Goal: Task Accomplishment & Management: Complete application form

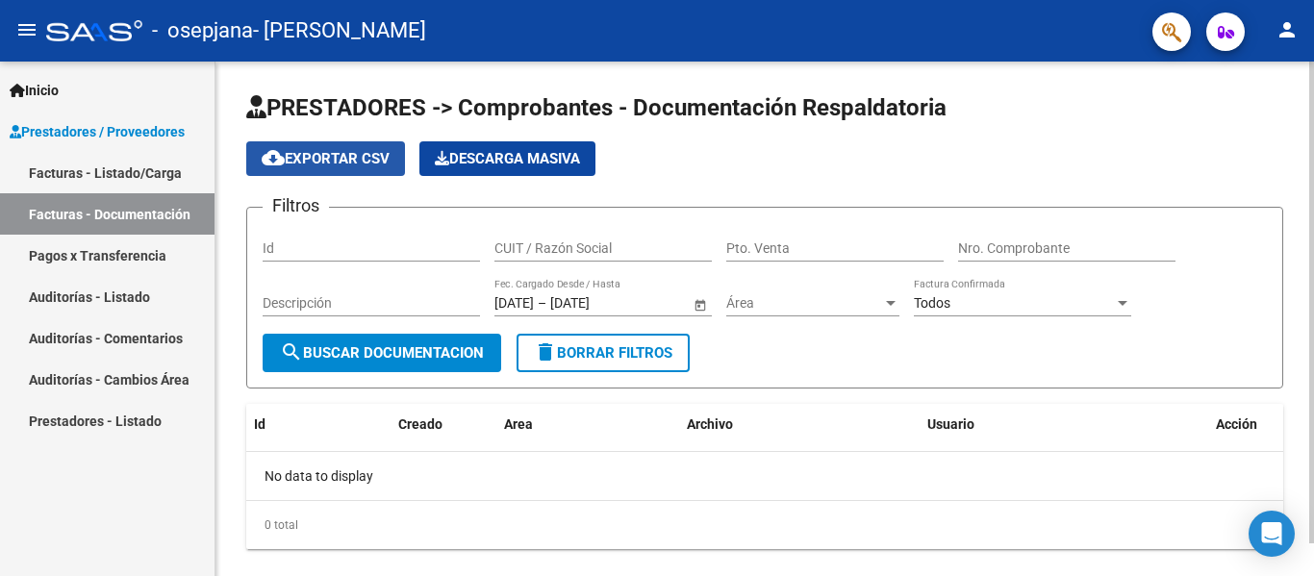
click at [359, 152] on span "cloud_download Exportar CSV" at bounding box center [326, 158] width 128 height 17
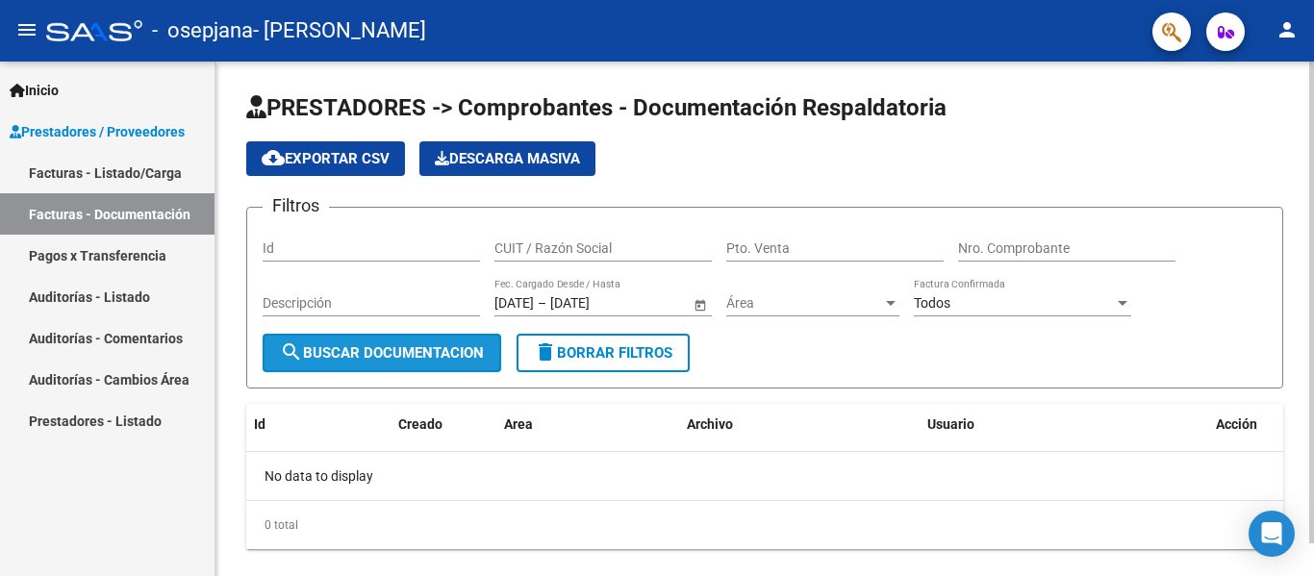
click at [396, 363] on button "search Buscar Documentacion" at bounding box center [382, 353] width 238 height 38
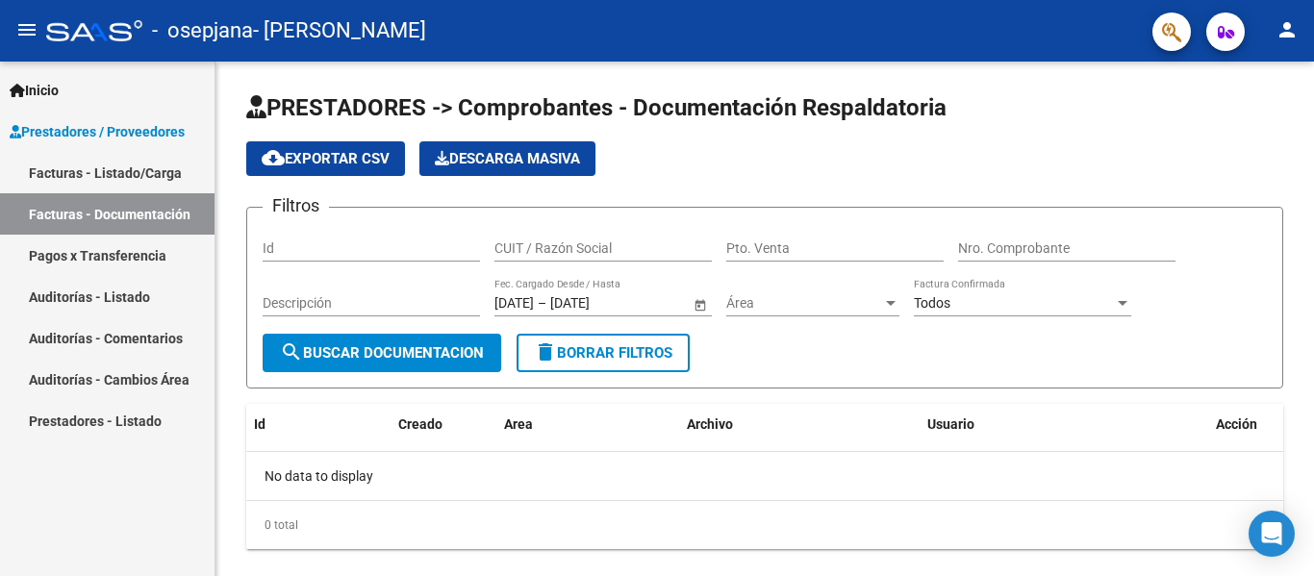
click at [112, 222] on link "Facturas - Documentación" at bounding box center [107, 213] width 214 height 41
click at [143, 170] on link "Facturas - Listado/Carga" at bounding box center [107, 172] width 214 height 41
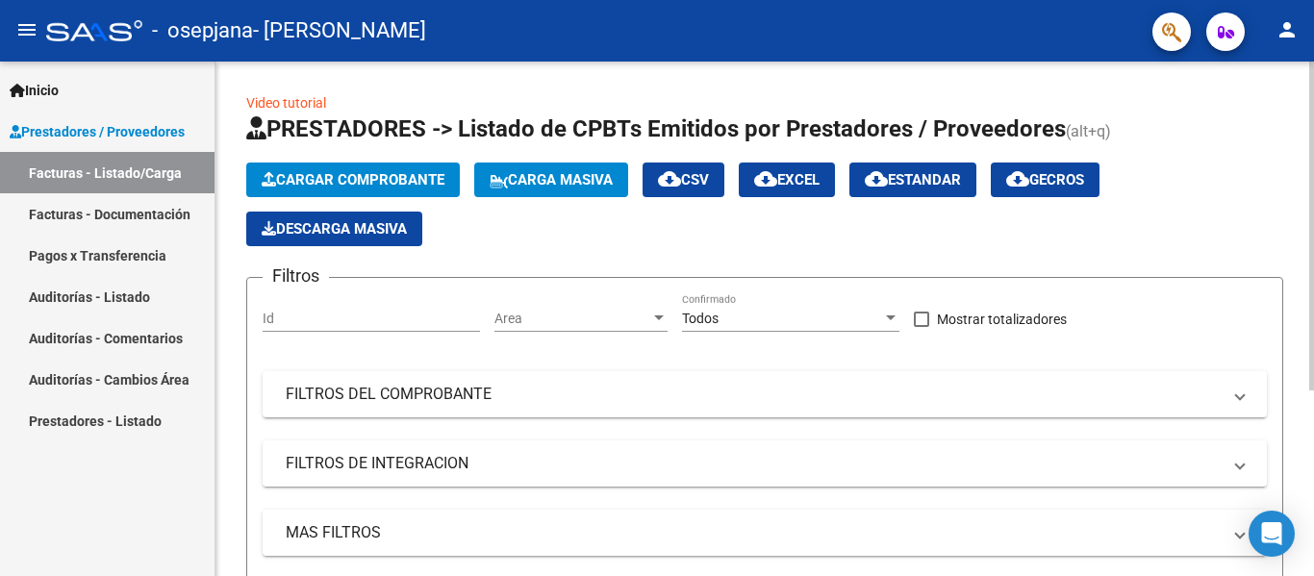
click at [334, 171] on span "Cargar Comprobante" at bounding box center [353, 179] width 183 height 17
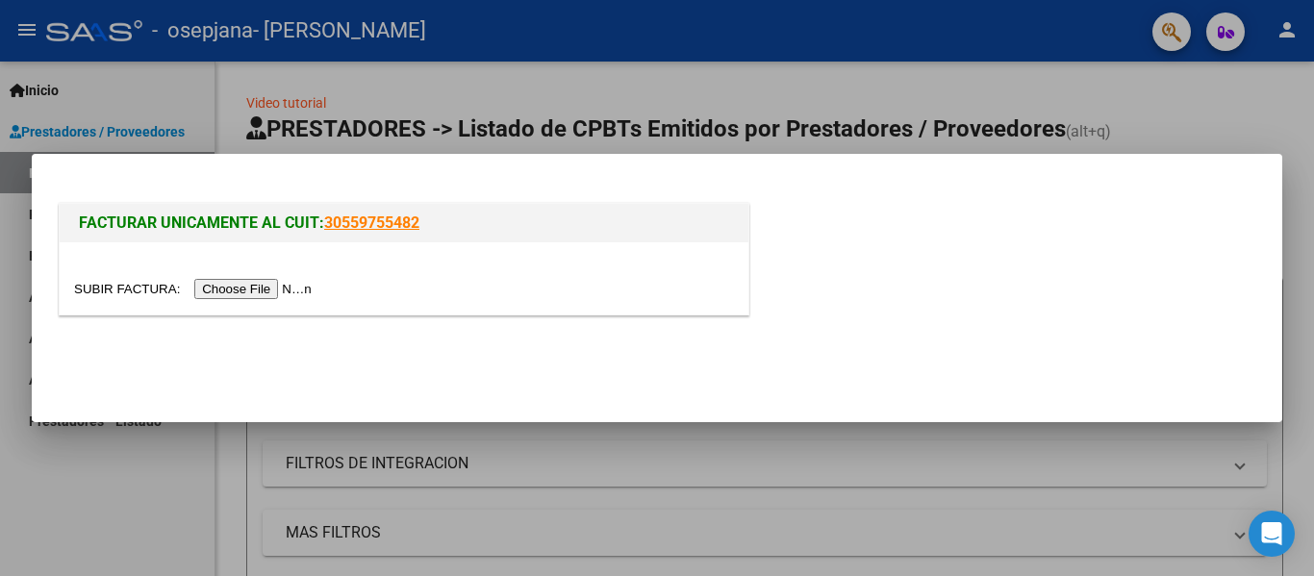
click at [275, 295] on input "file" at bounding box center [195, 289] width 243 height 20
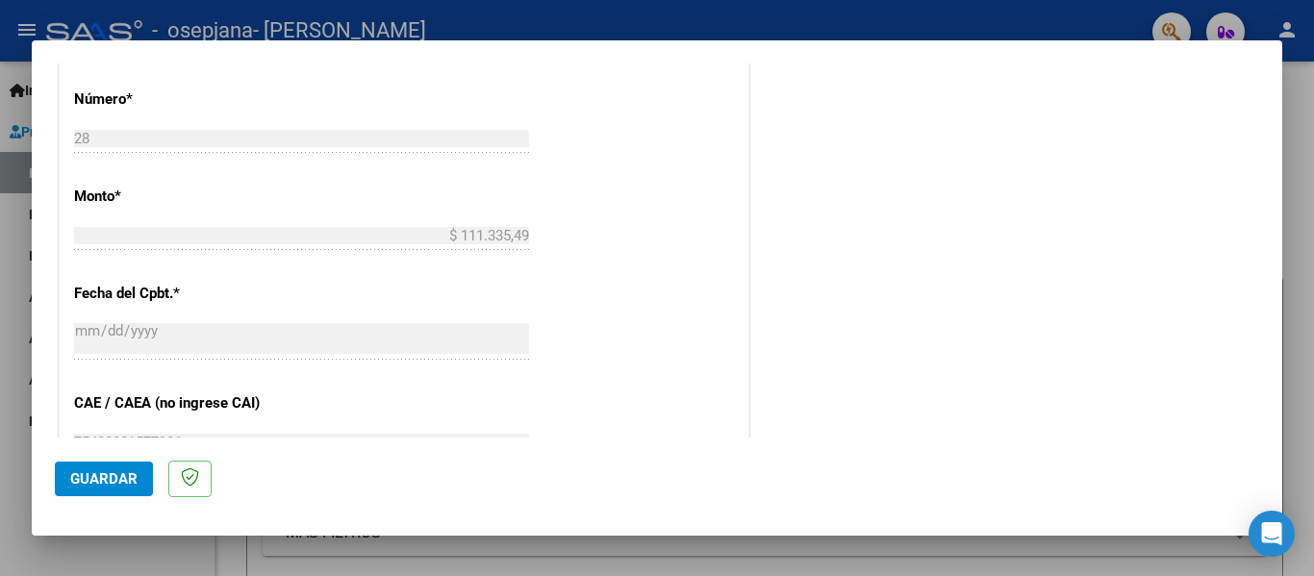
scroll to position [843, 0]
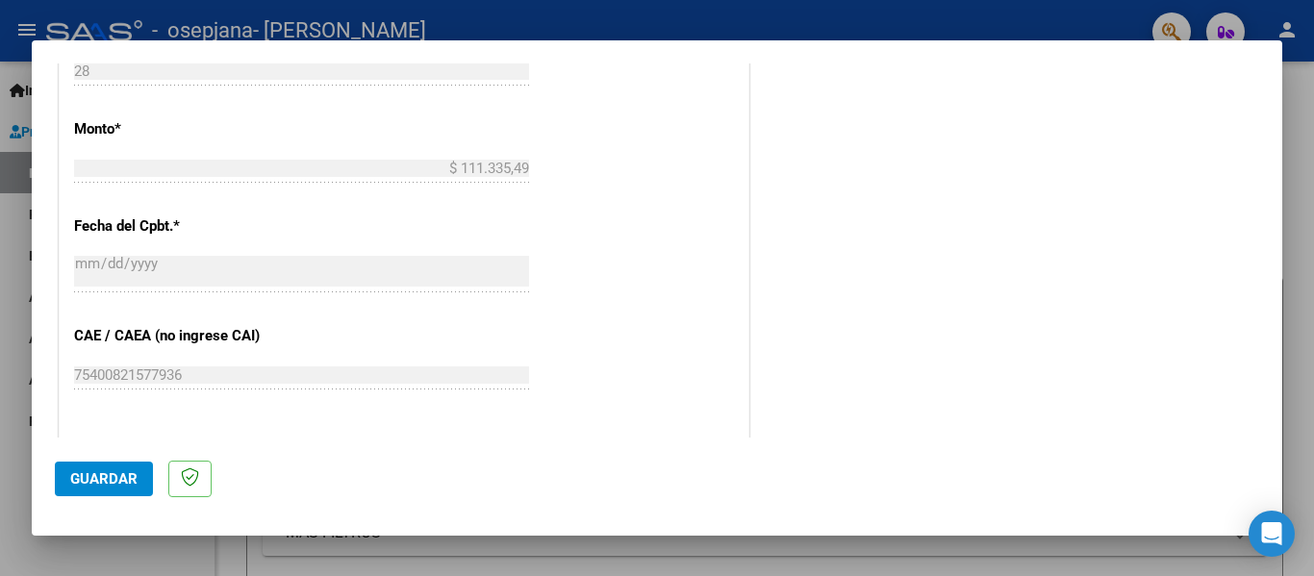
click at [126, 471] on span "Guardar" at bounding box center [103, 478] width 67 height 17
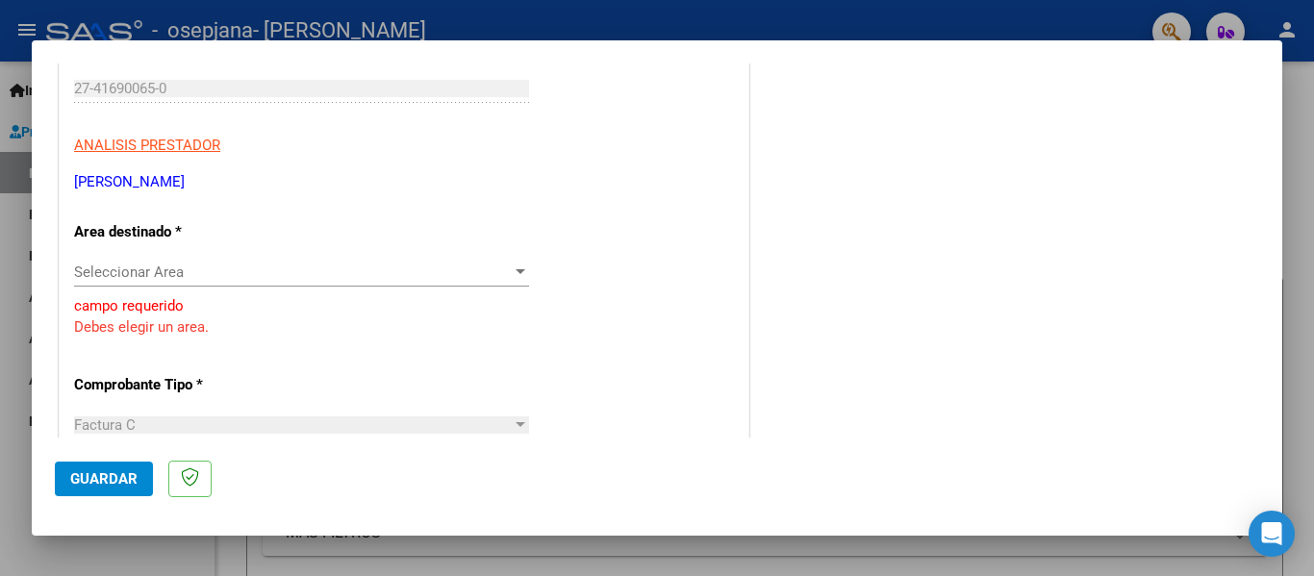
scroll to position [296, 0]
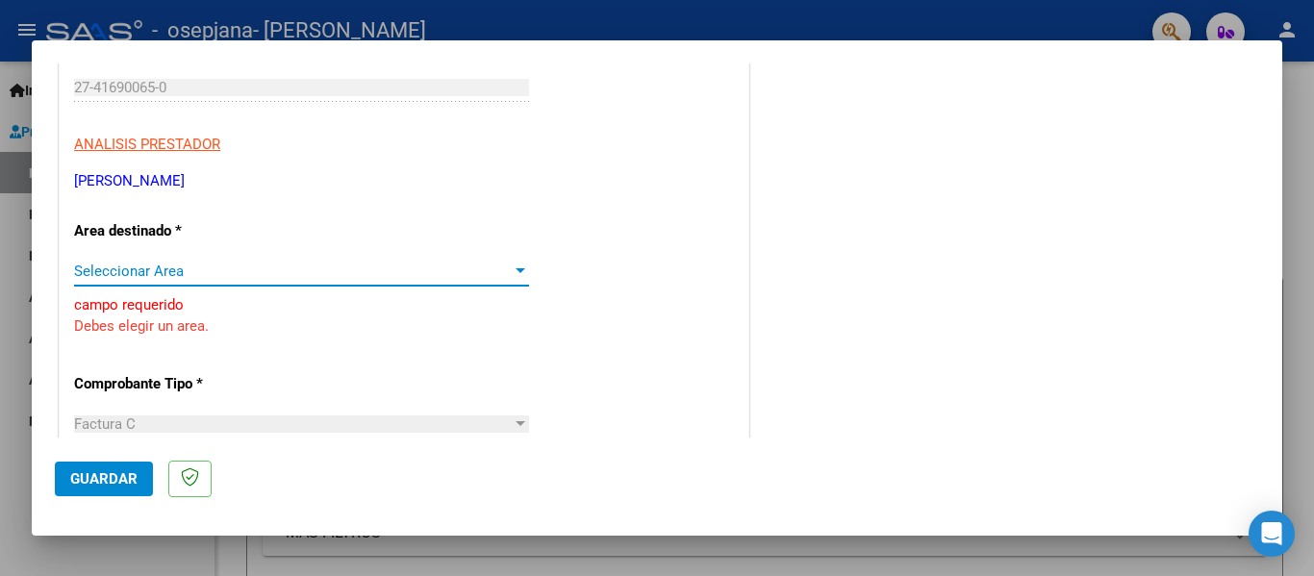
click at [253, 274] on span "Seleccionar Area" at bounding box center [293, 271] width 438 height 17
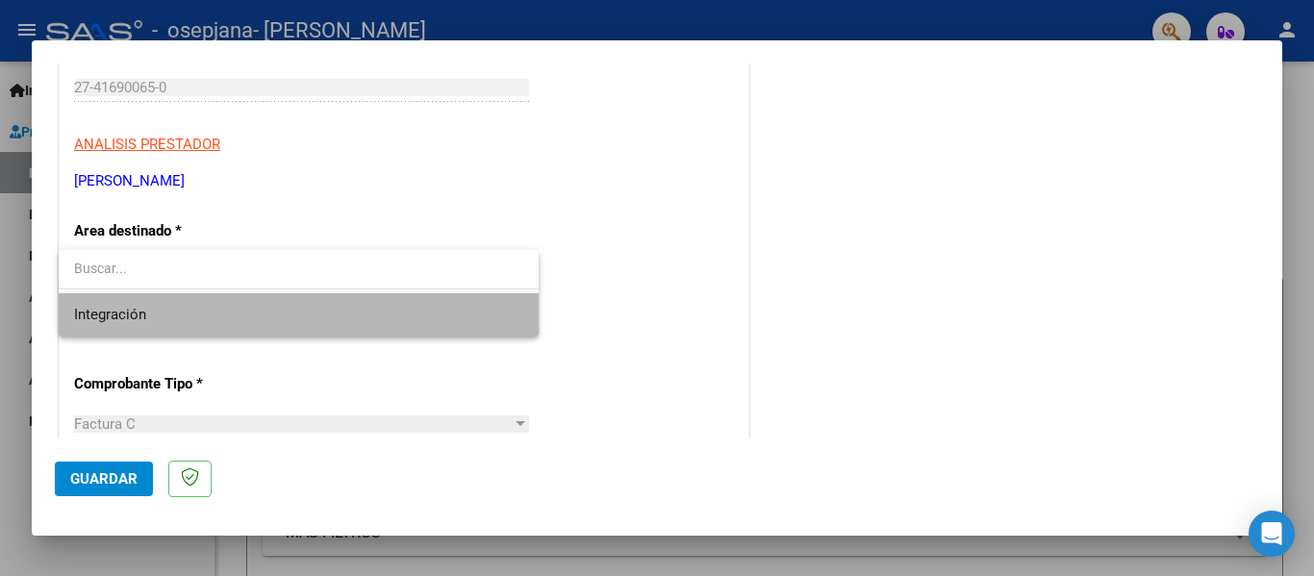
click at [241, 318] on span "Integración" at bounding box center [298, 314] width 449 height 43
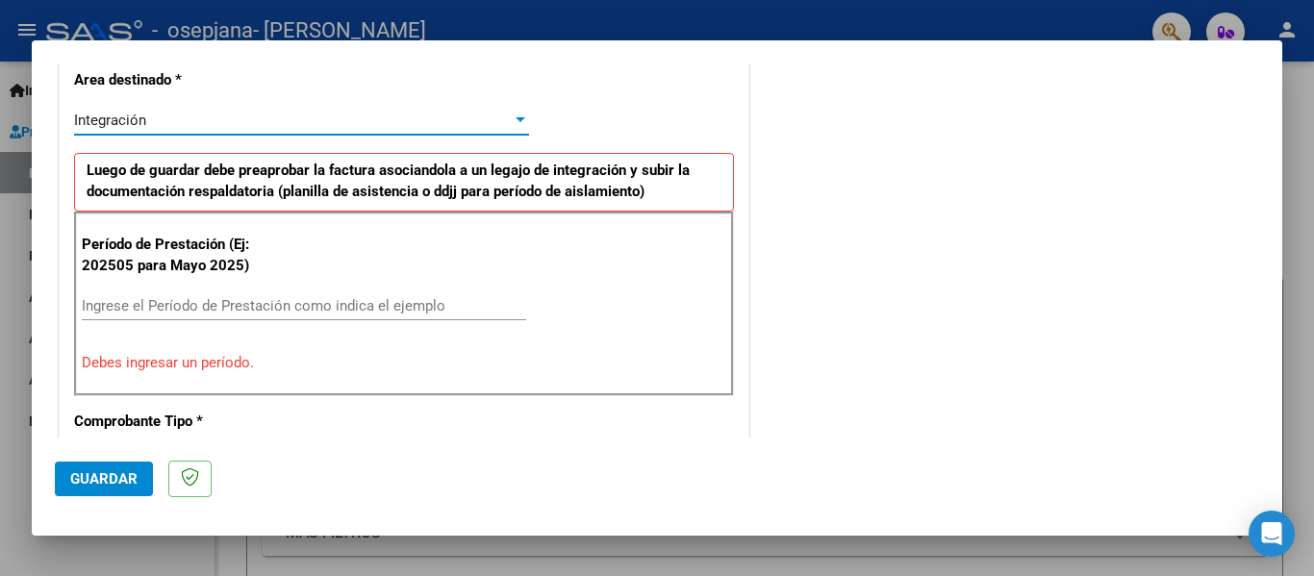
scroll to position [448, 0]
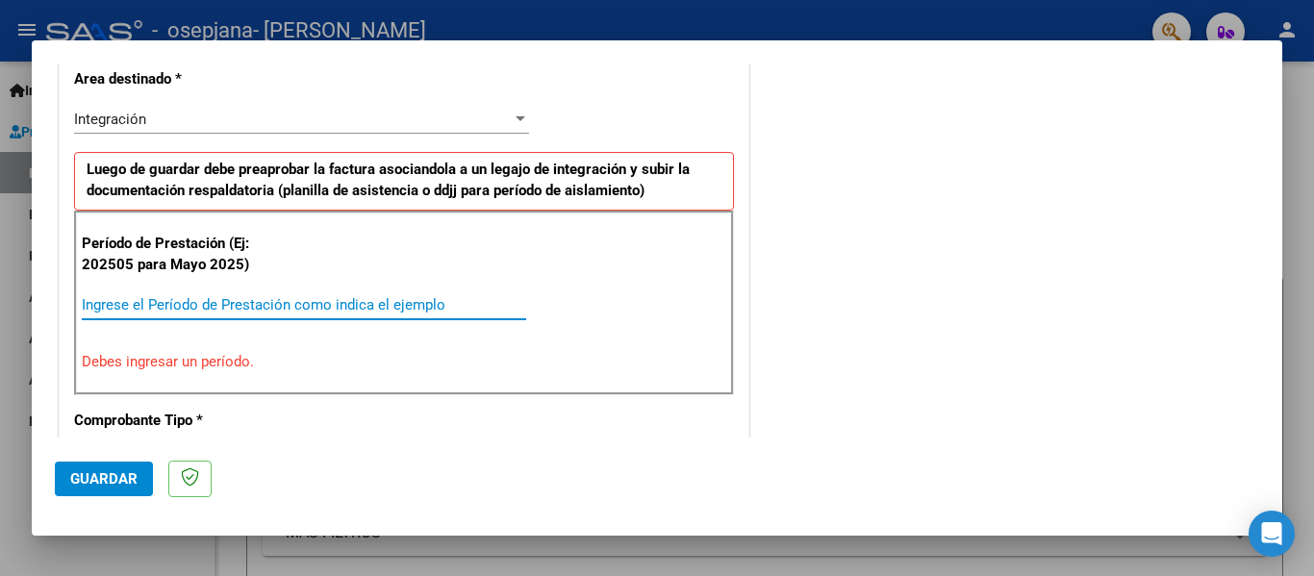
click at [238, 307] on input "Ingrese el Período de Prestación como indica el ejemplo" at bounding box center [304, 304] width 444 height 17
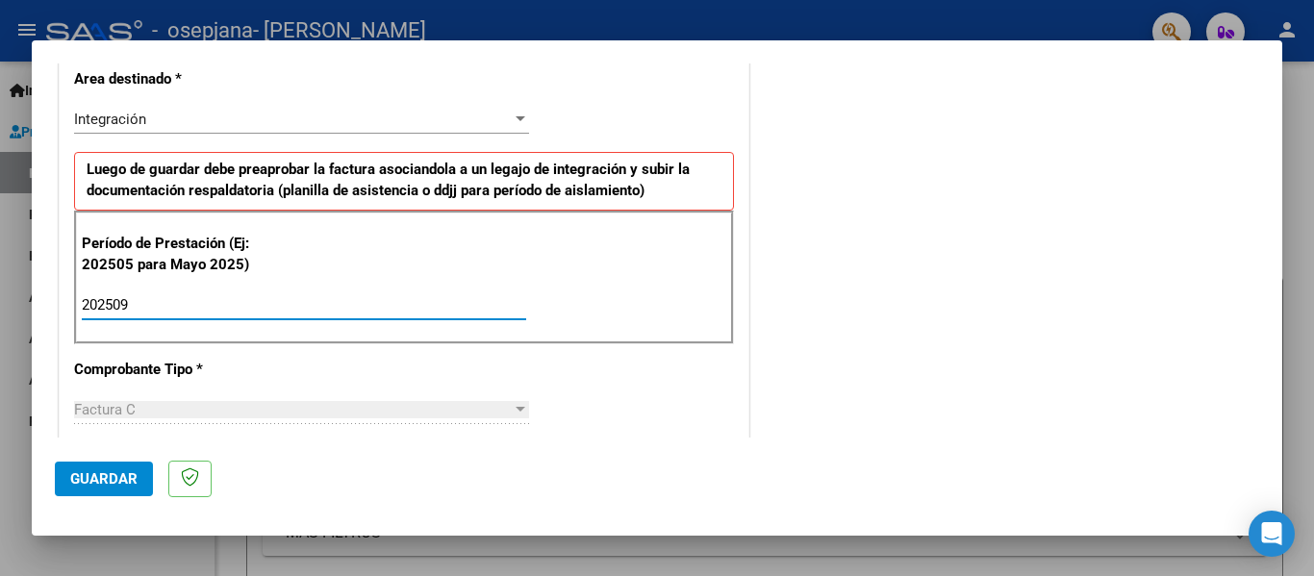
type input "202509"
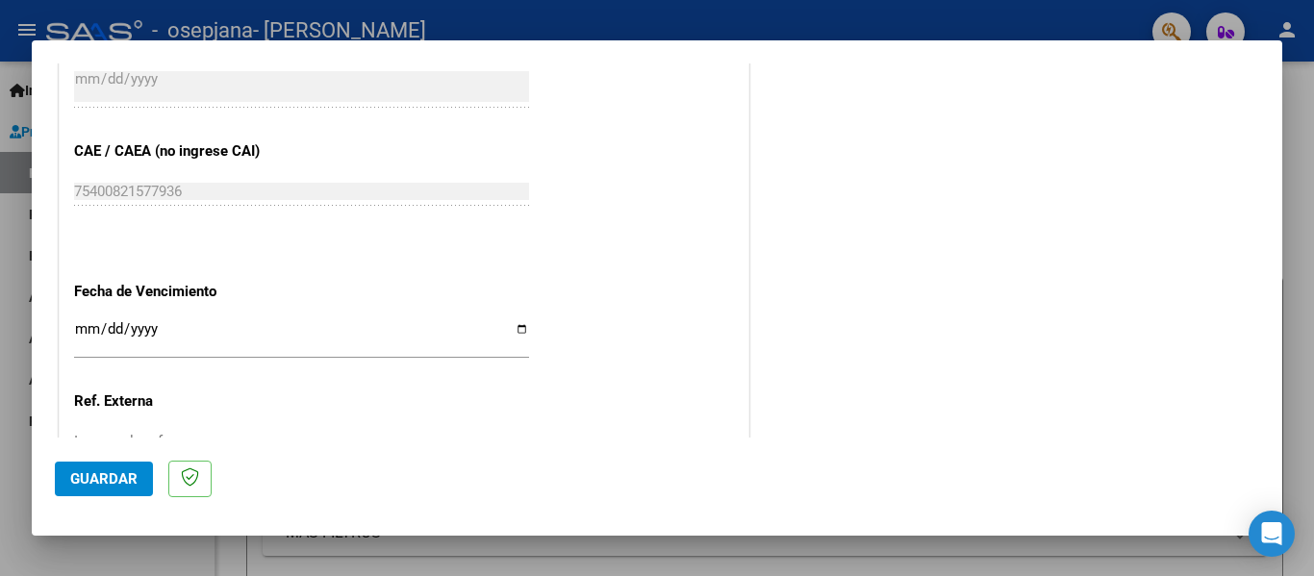
scroll to position [1175, 0]
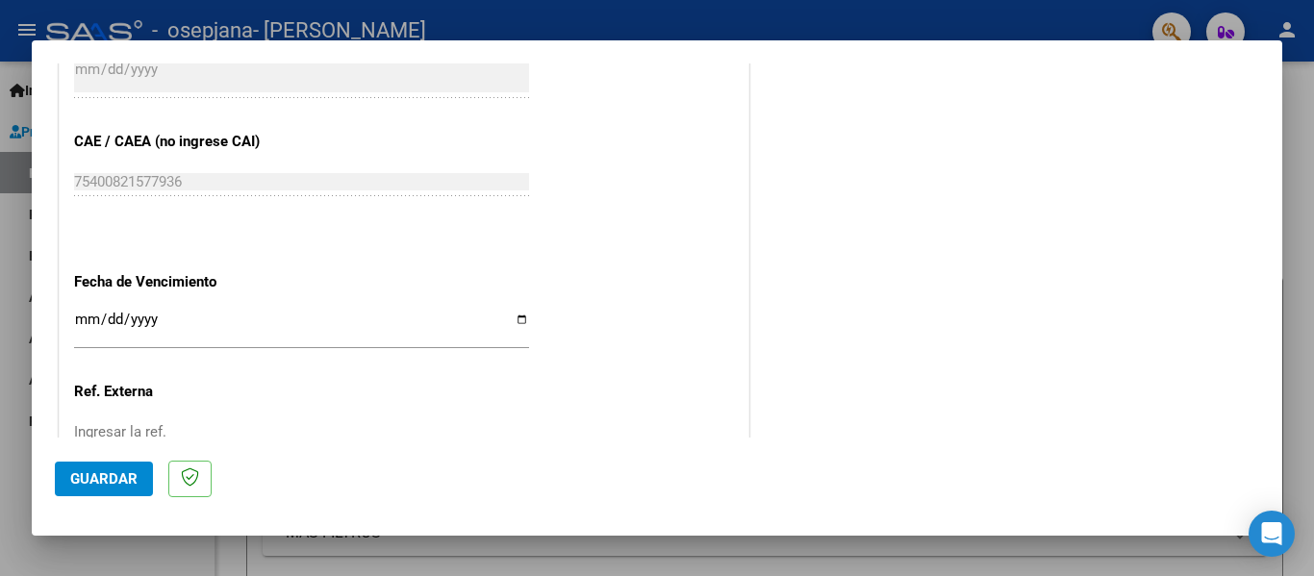
click at [150, 316] on input "Ingresar la fecha" at bounding box center [301, 327] width 455 height 31
click at [86, 312] on input "Ingresar la fecha" at bounding box center [301, 327] width 455 height 31
click at [513, 322] on input "Ingresar la fecha" at bounding box center [301, 327] width 455 height 31
click at [82, 318] on input "Ingresar la fecha" at bounding box center [301, 327] width 455 height 31
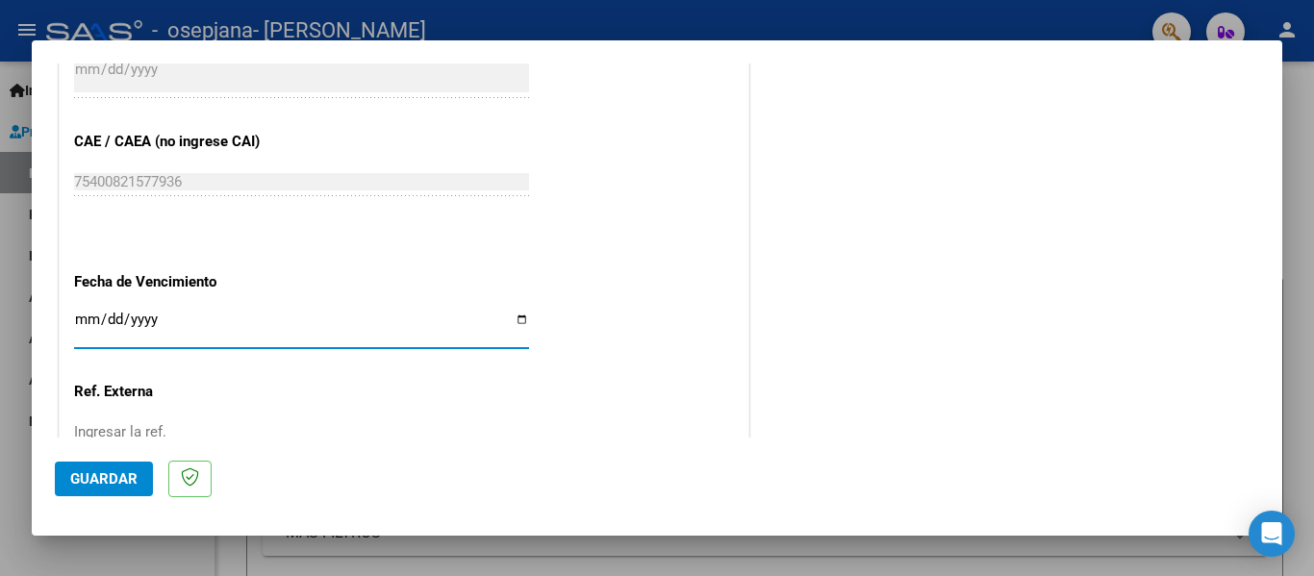
scroll to position [1318, 0]
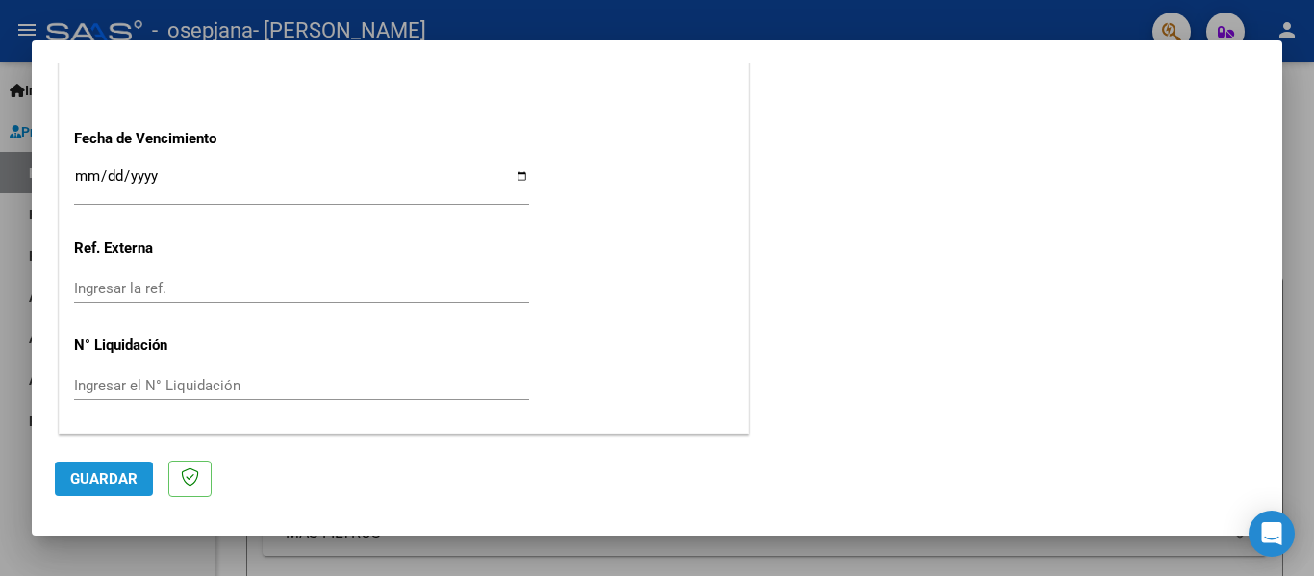
click at [118, 490] on button "Guardar" at bounding box center [104, 479] width 98 height 35
click at [196, 557] on div "COMPROBANTE VER COMPROBANTE El comprobante fue leído exitosamente. DATOS DEL CO…" at bounding box center [657, 288] width 1314 height 576
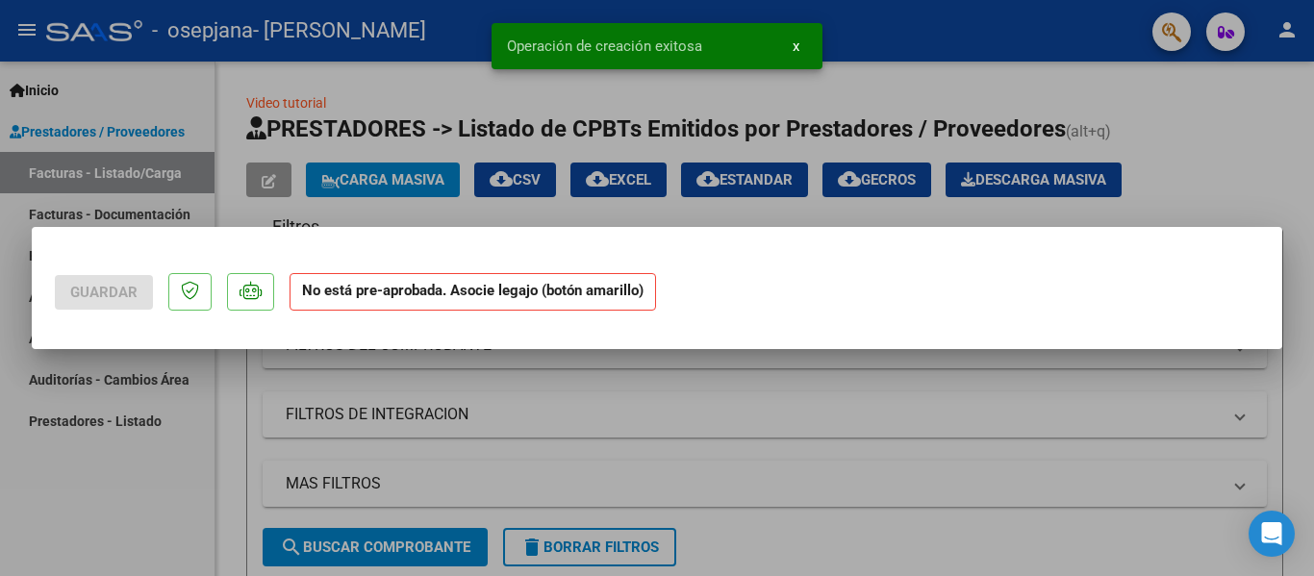
scroll to position [0, 0]
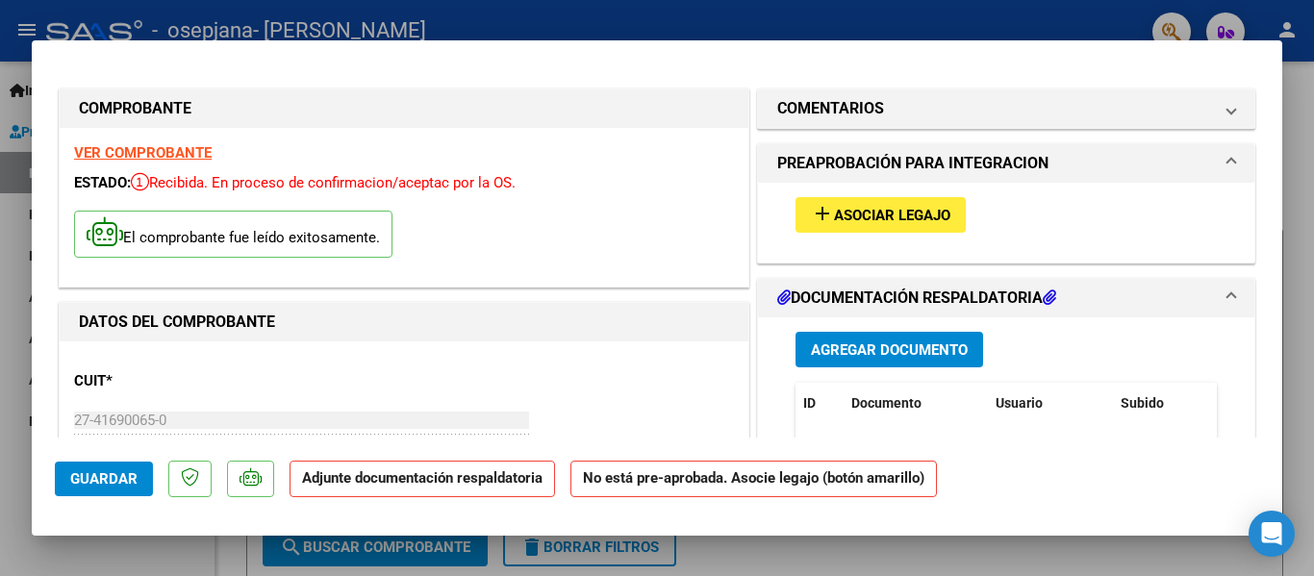
click at [866, 361] on button "Agregar Documento" at bounding box center [889, 350] width 188 height 36
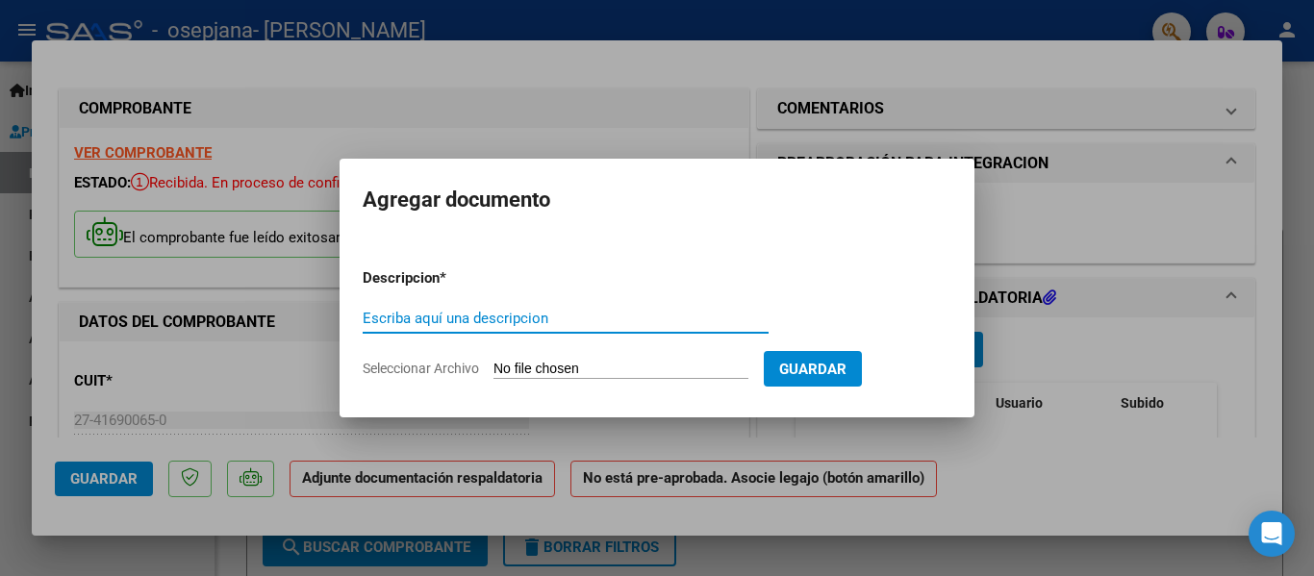
click at [520, 317] on input "Escriba aquí una descripcion" at bounding box center [566, 318] width 406 height 17
click at [555, 364] on input "Seleccionar Archivo" at bounding box center [620, 370] width 255 height 18
type input "C:\fakepath\Planilla Septiembre [PERSON_NAME].jpg"
click at [360, 84] on div "COMPROBANTE VER COMPROBANTE ESTADO: Recibida. En proceso de confirmacion/acepta…" at bounding box center [657, 288] width 1314 height 576
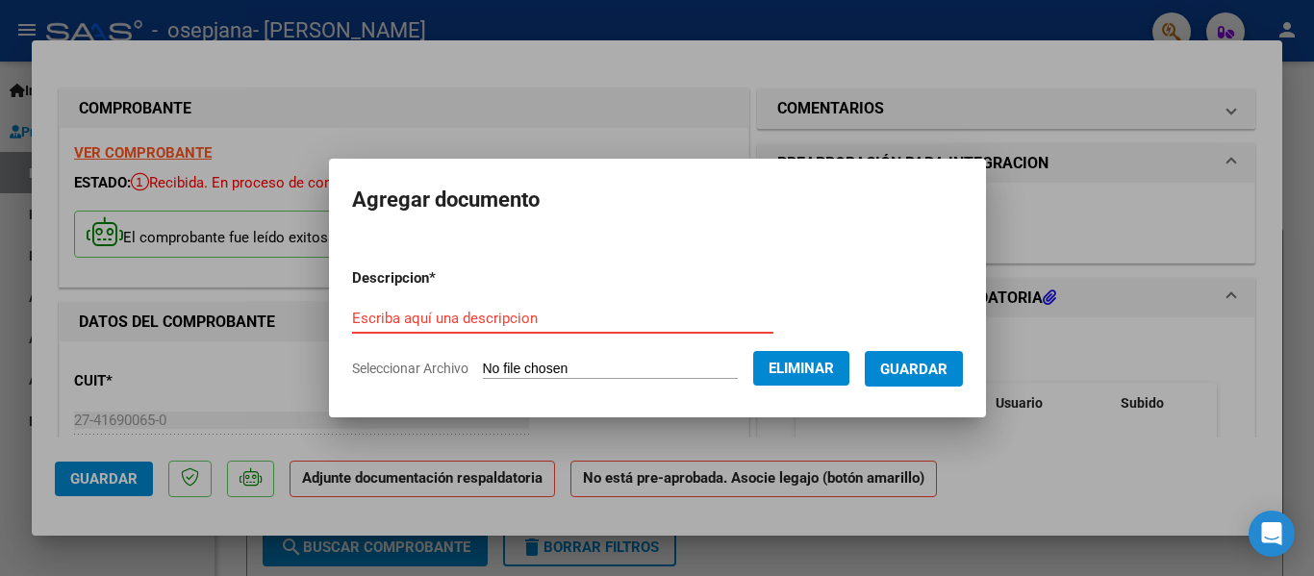
click at [667, 325] on input "Escriba aquí una descripcion" at bounding box center [562, 318] width 421 height 17
type input "p"
type input "P"
click at [843, 358] on button "Eliminar" at bounding box center [801, 368] width 96 height 35
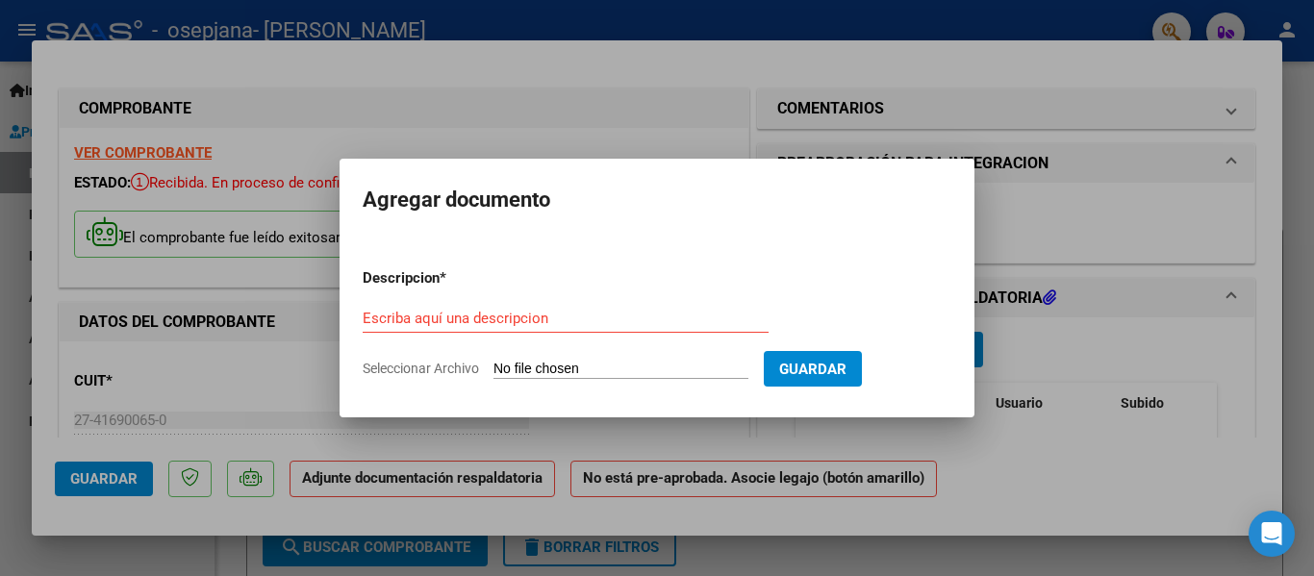
click at [678, 363] on input "Seleccionar Archivo" at bounding box center [620, 370] width 255 height 18
type input "C:\fakepath\Planilla Septiembre [PERSON_NAME].jpg"
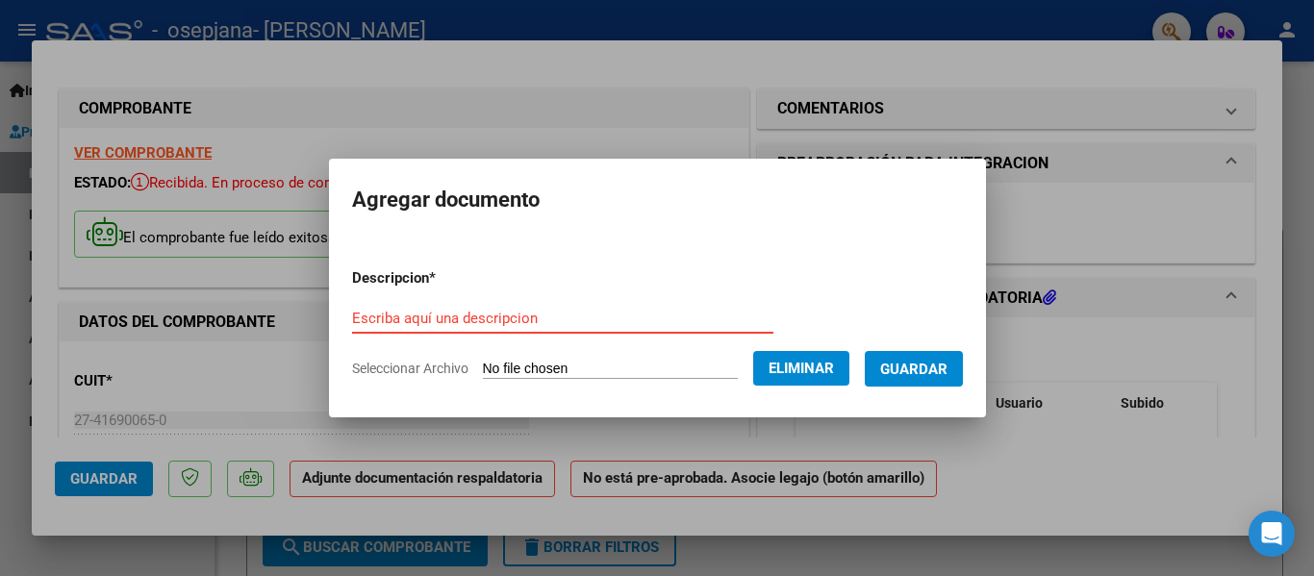
click at [542, 311] on input "Escriba aquí una descripcion" at bounding box center [562, 318] width 421 height 17
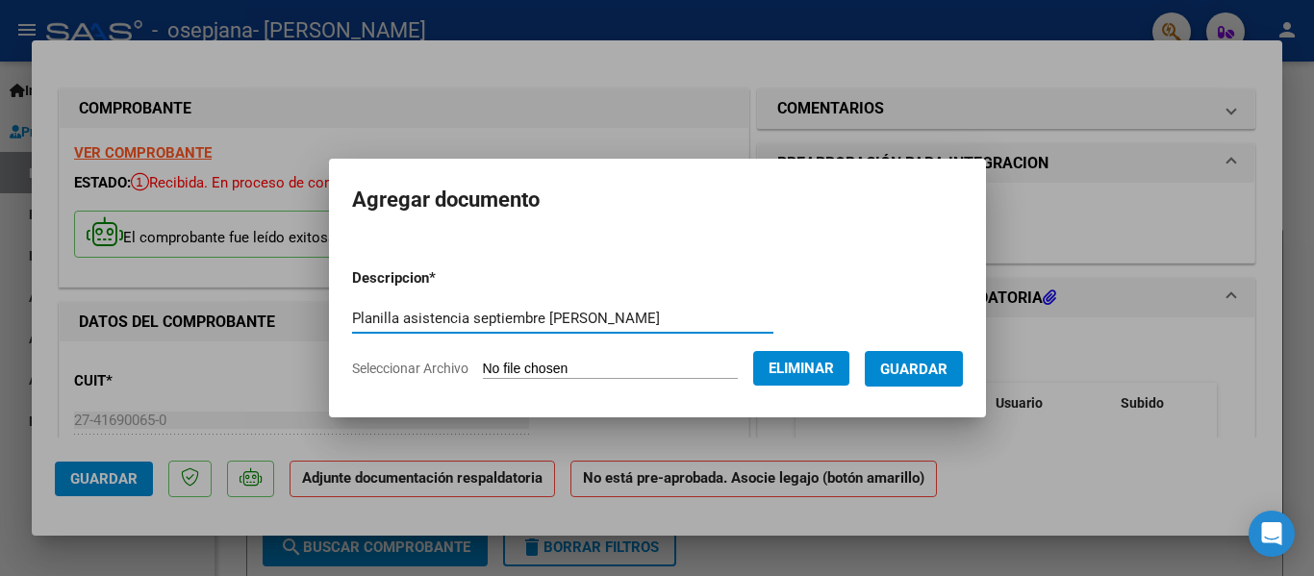
type input "Planilla asistencia septiembre [PERSON_NAME]"
click at [938, 360] on span "Guardar" at bounding box center [913, 368] width 67 height 17
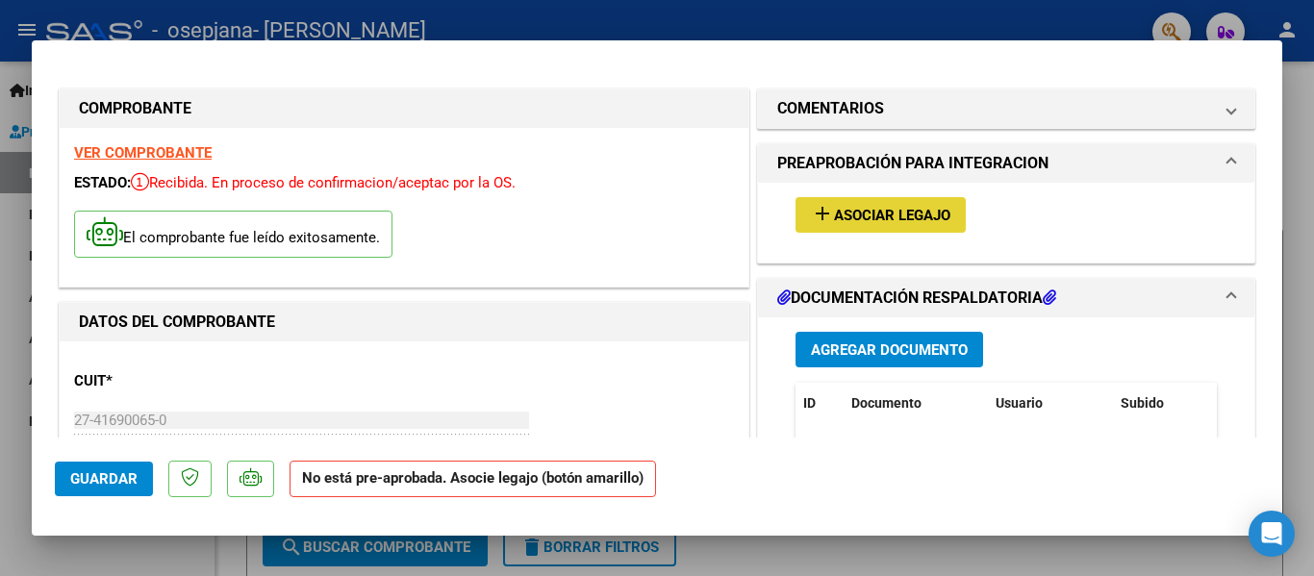
click at [914, 210] on span "Asociar Legajo" at bounding box center [892, 215] width 116 height 17
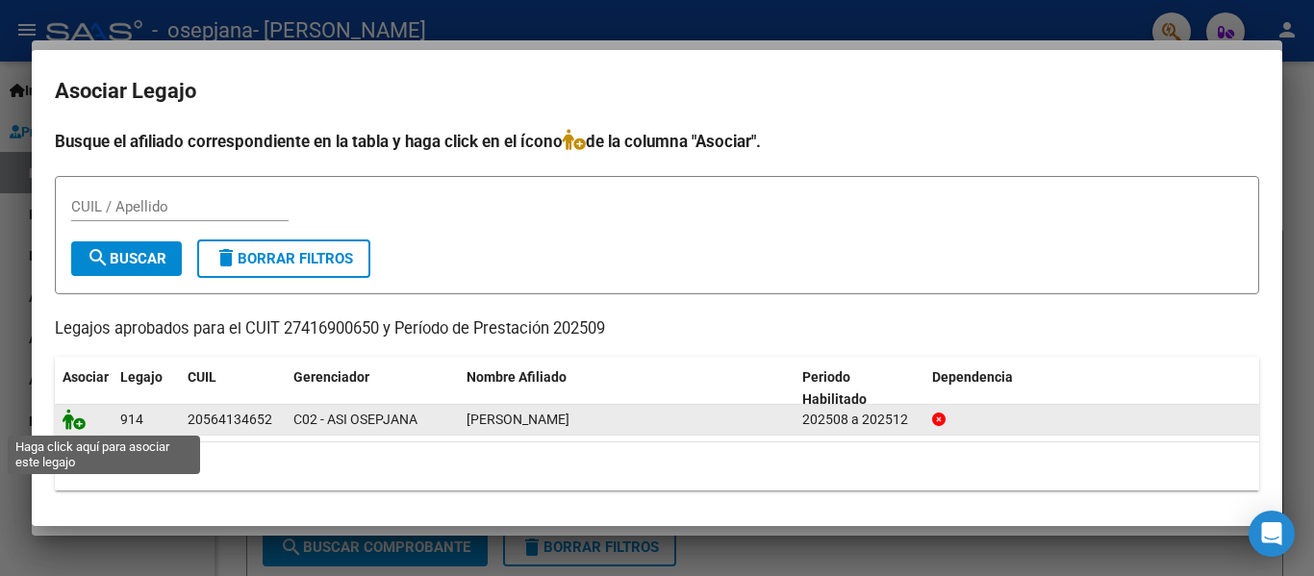
click at [75, 415] on icon at bounding box center [74, 419] width 23 height 21
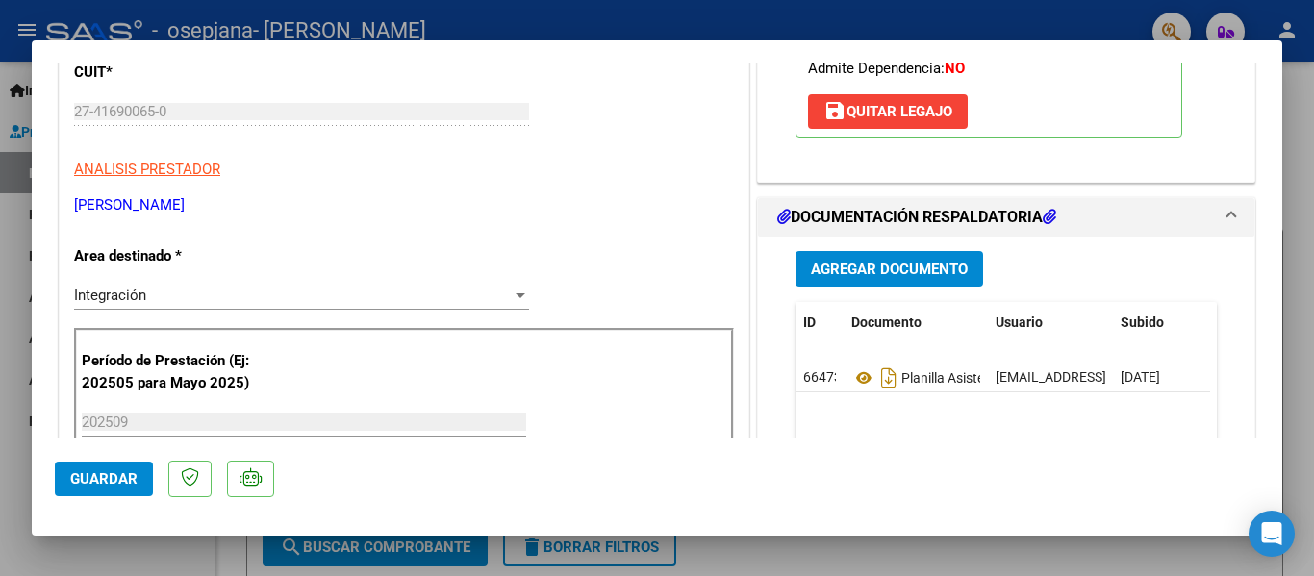
scroll to position [306, 0]
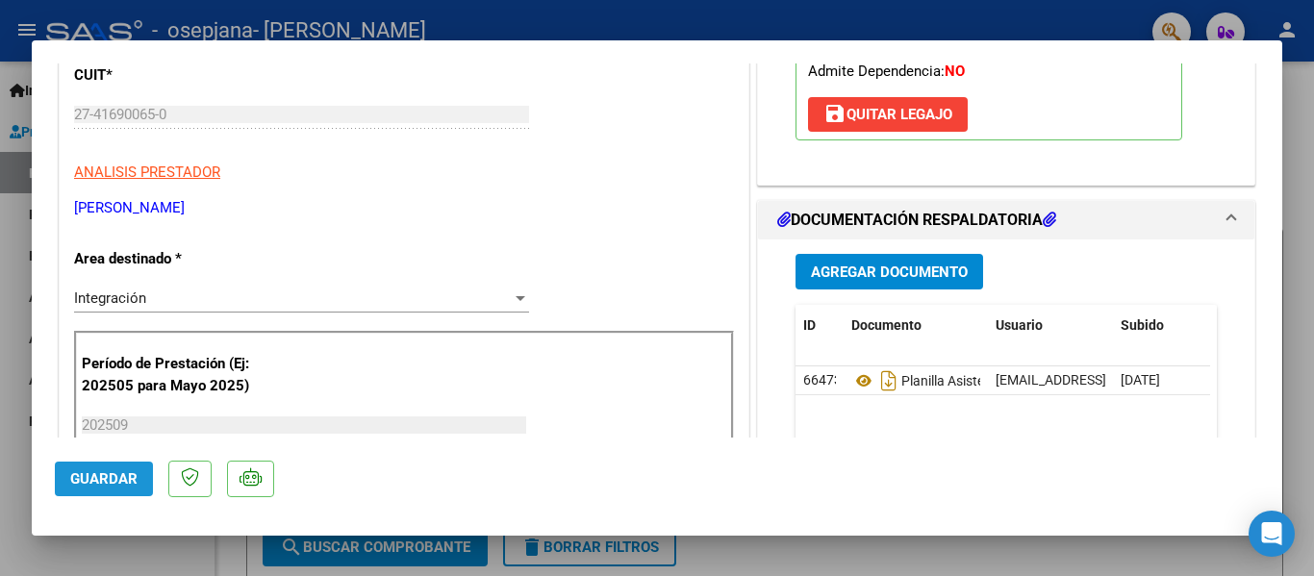
click at [122, 491] on button "Guardar" at bounding box center [104, 479] width 98 height 35
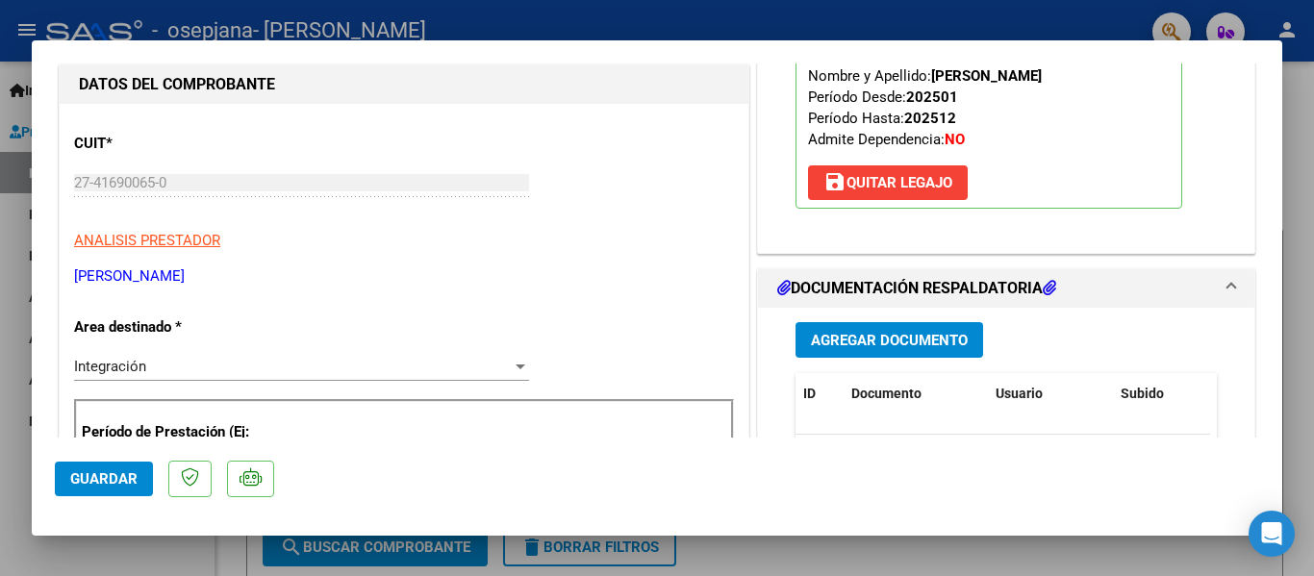
scroll to position [392, 0]
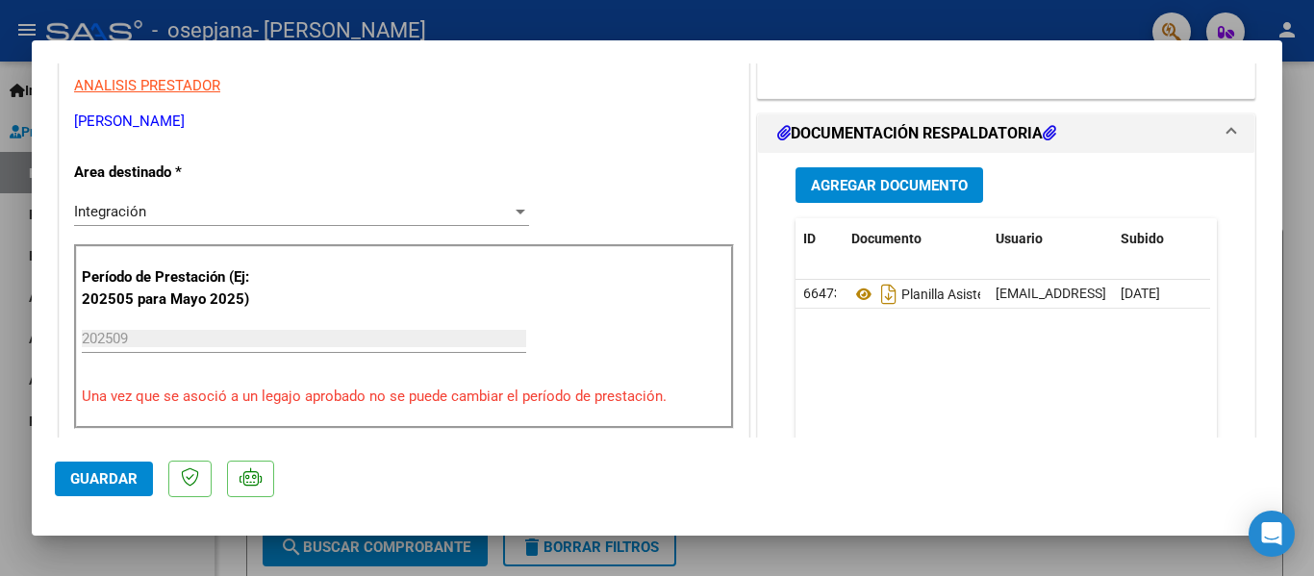
click at [111, 488] on button "Guardar" at bounding box center [104, 479] width 98 height 35
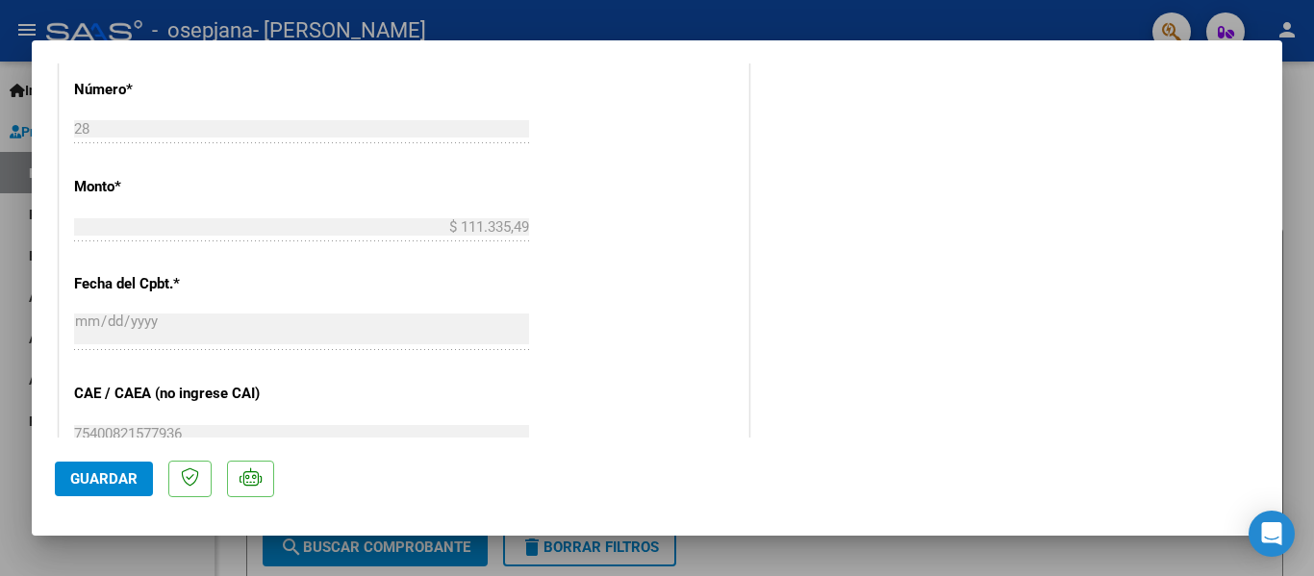
scroll to position [0, 0]
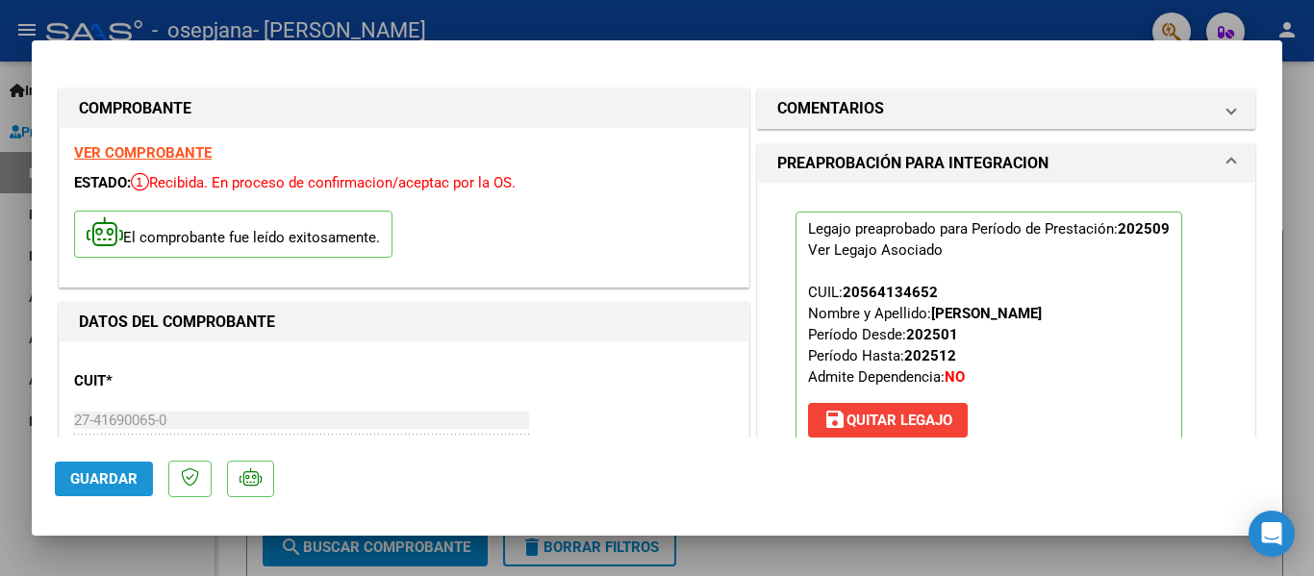
click at [144, 488] on button "Guardar" at bounding box center [104, 479] width 98 height 35
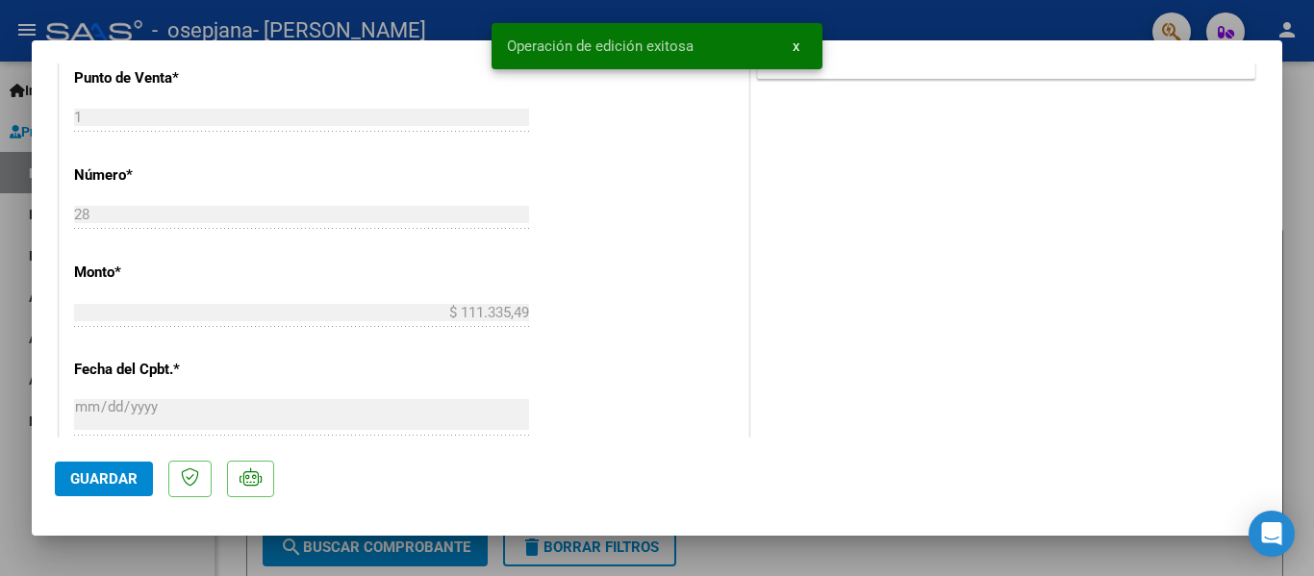
scroll to position [1347, 0]
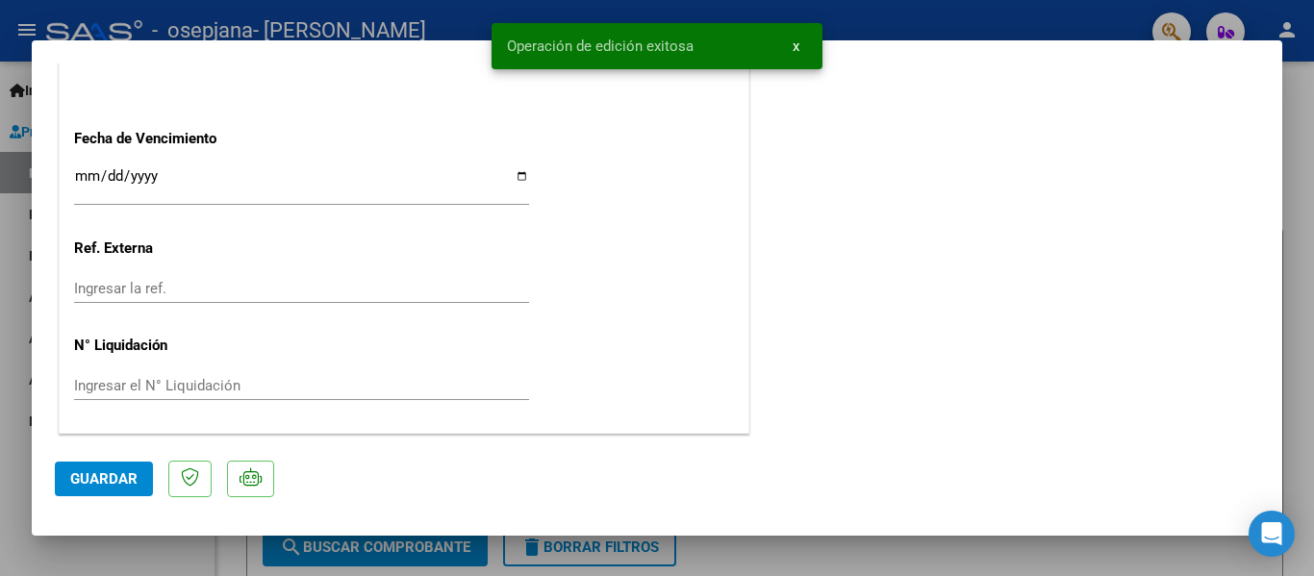
click at [1312, 209] on div at bounding box center [657, 288] width 1314 height 576
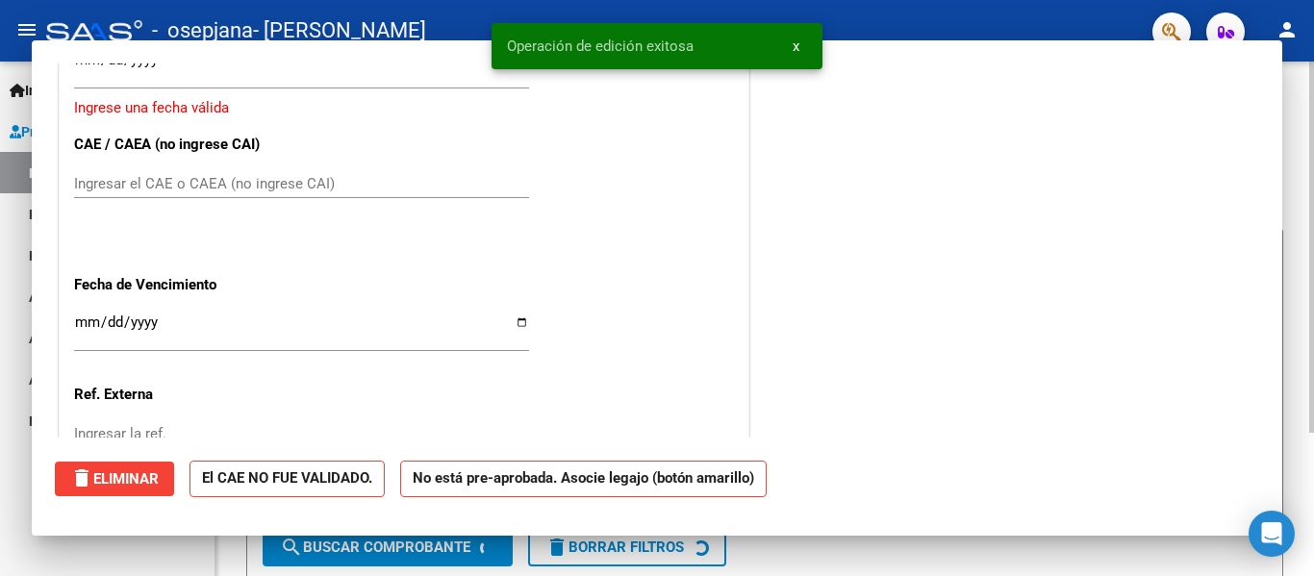
scroll to position [0, 0]
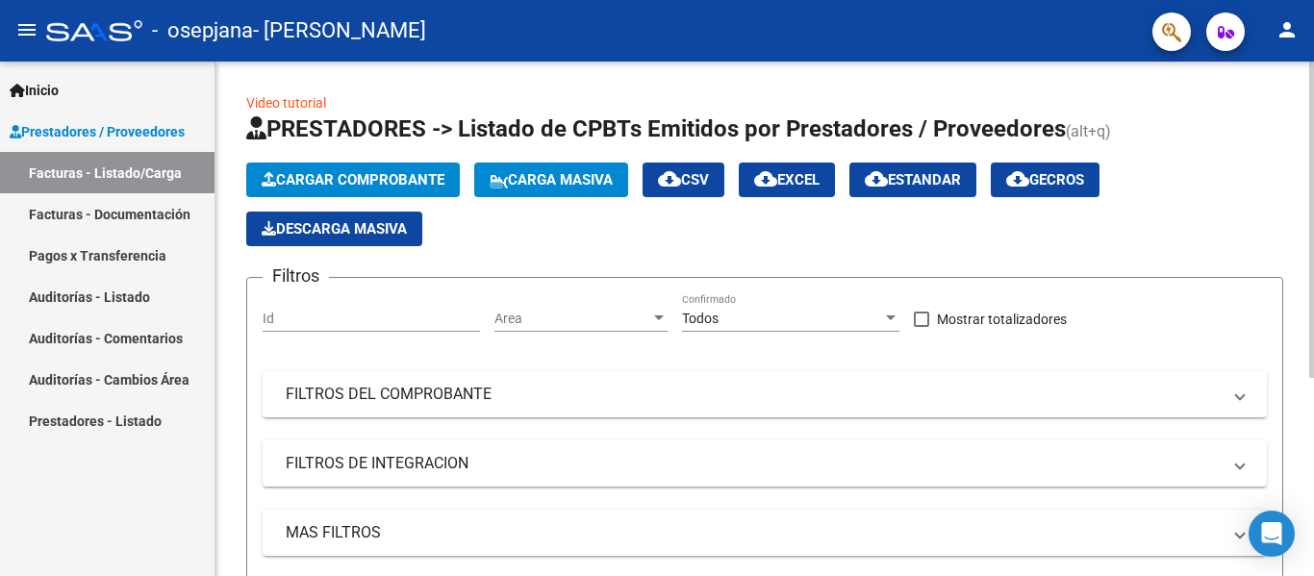
click at [1258, 160] on app-list-header "PRESTADORES -> Listado de CPBTs Emitidos por Prestadores / Proveedores (alt+q) …" at bounding box center [764, 372] width 1037 height 518
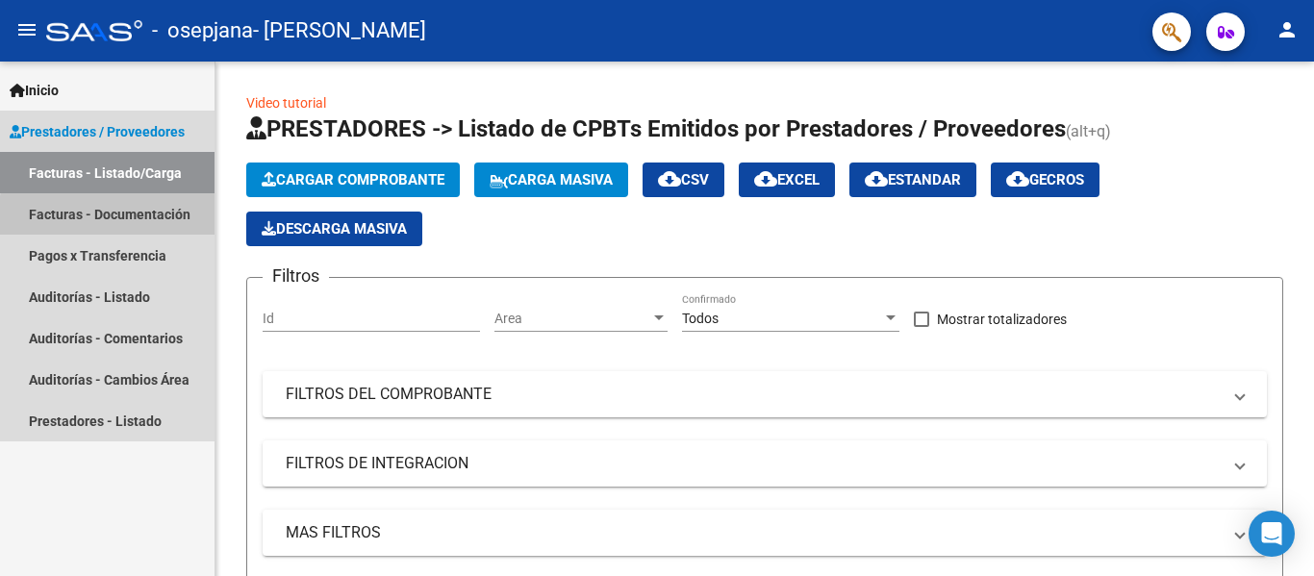
click at [154, 219] on link "Facturas - Documentación" at bounding box center [107, 213] width 214 height 41
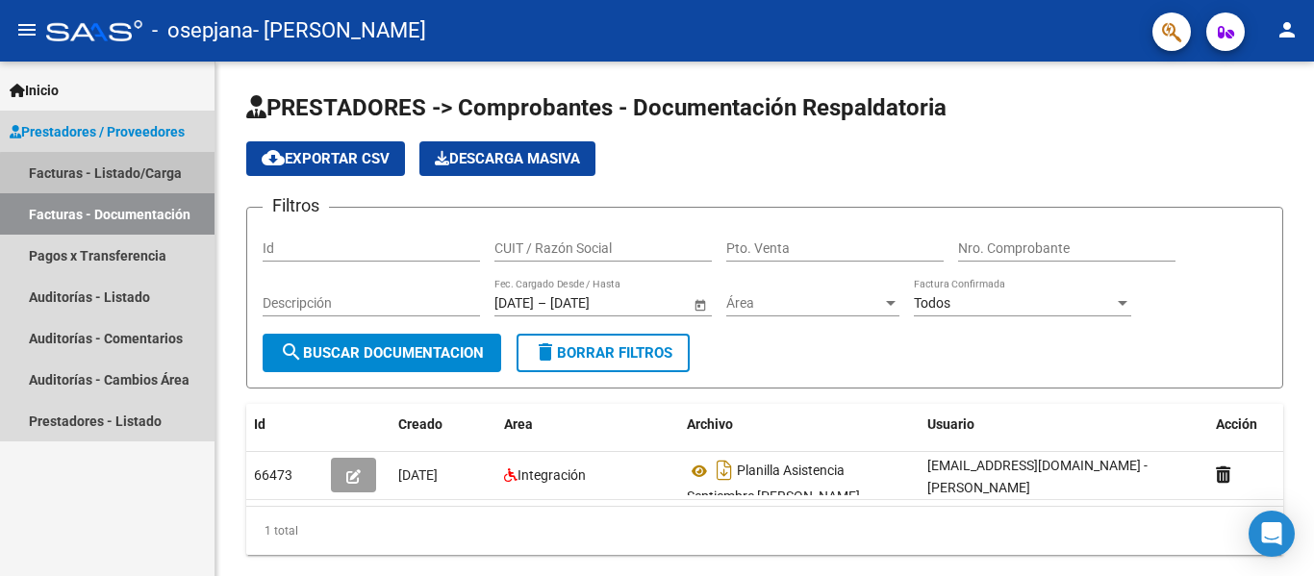
click at [124, 180] on link "Facturas - Listado/Carga" at bounding box center [107, 172] width 214 height 41
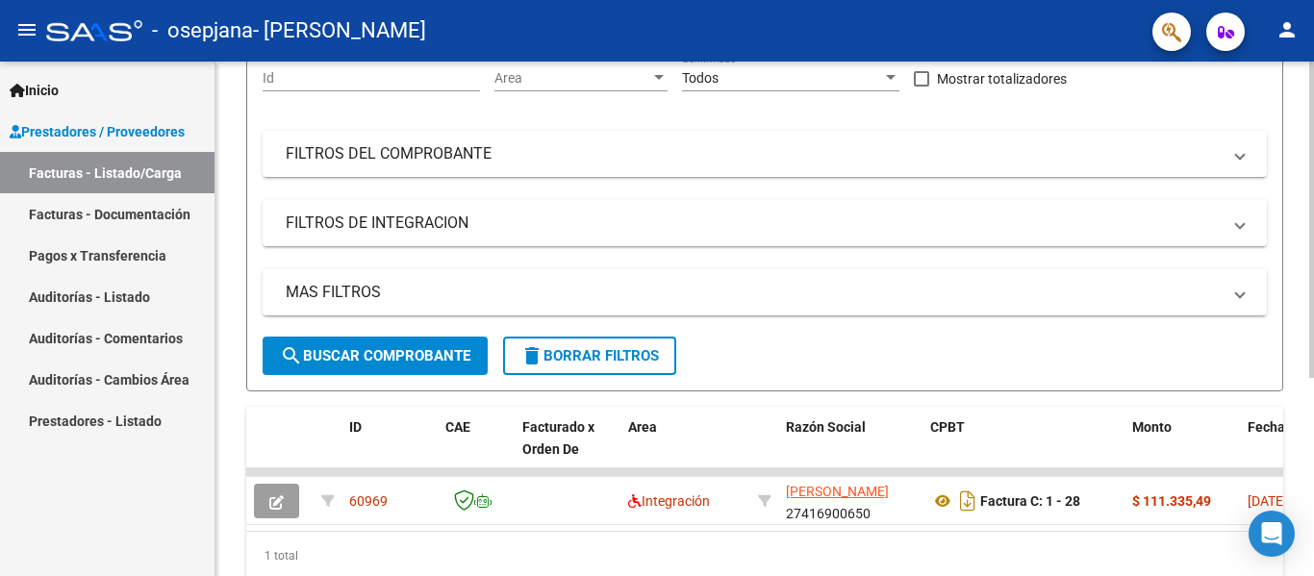
scroll to position [321, 0]
